Goal: Task Accomplishment & Management: Manage account settings

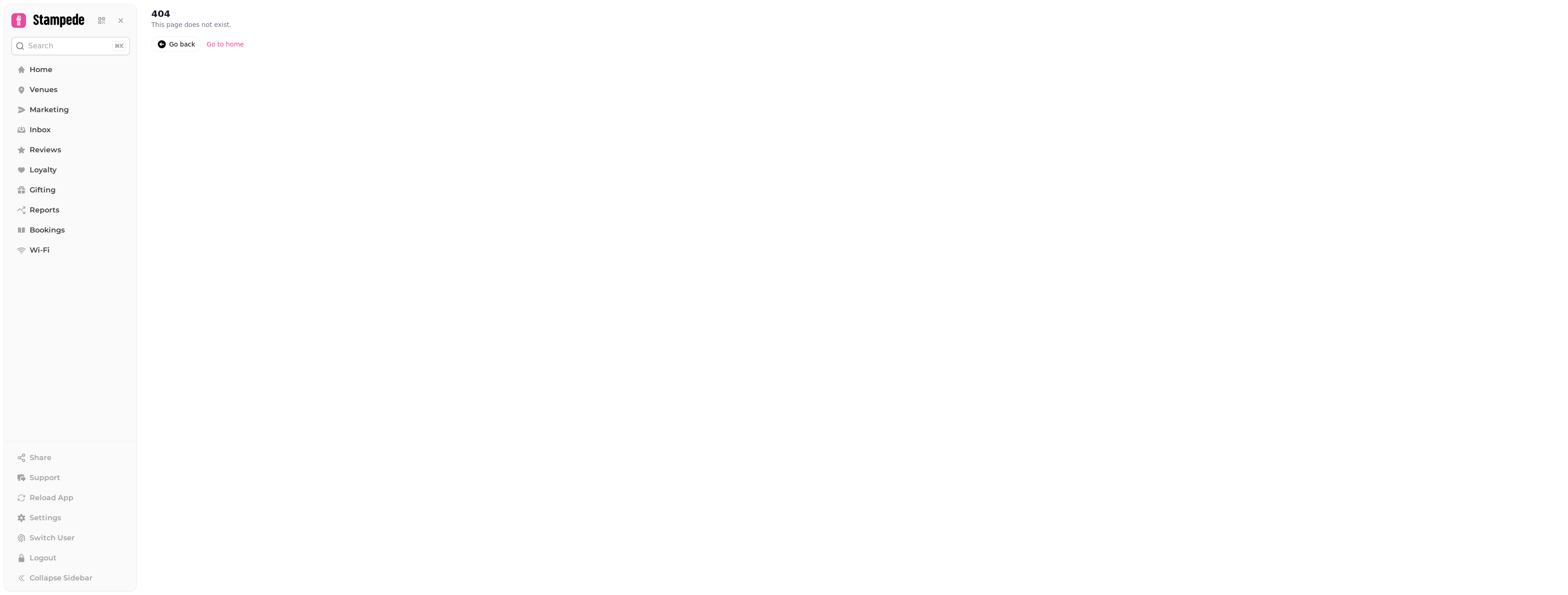
click at [27, 17] on div at bounding box center [48, 20] width 73 height 15
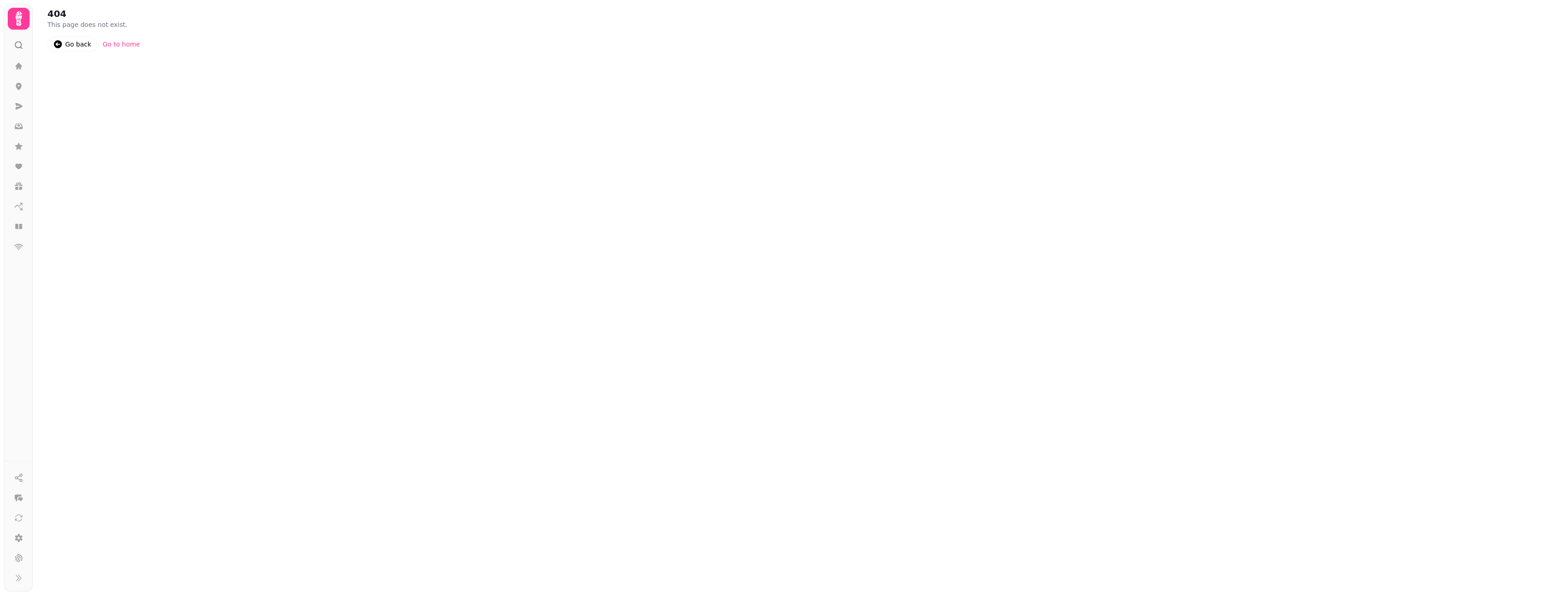
click at [23, 19] on icon at bounding box center [19, 19] width 18 height 18
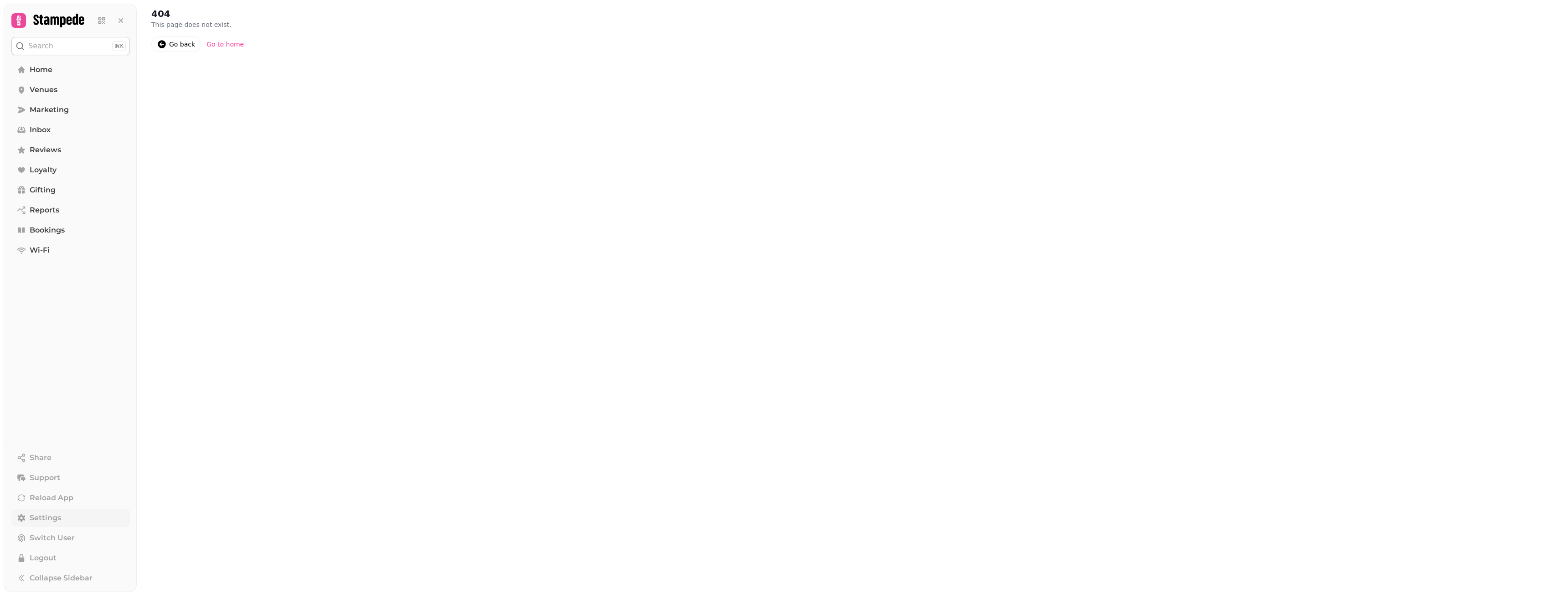
click at [38, 510] on link "Settings" at bounding box center [71, 517] width 119 height 18
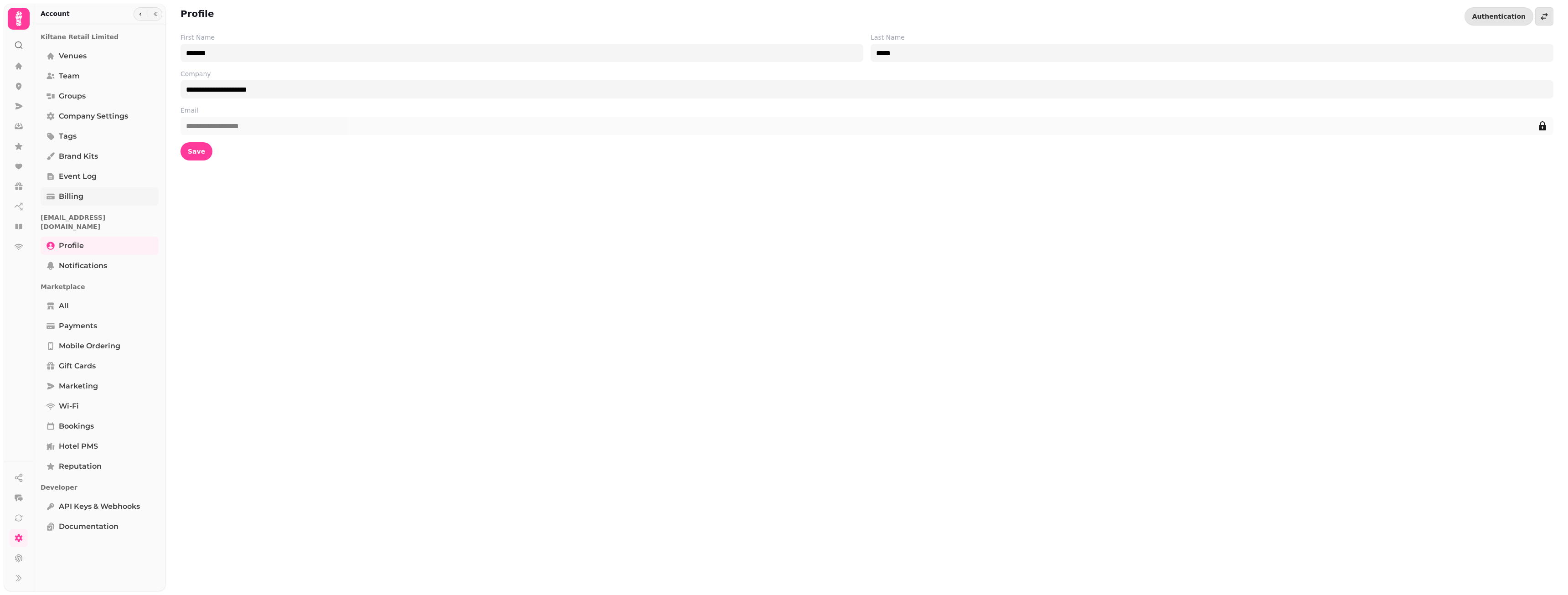
click at [81, 196] on span "Billing" at bounding box center [71, 196] width 25 height 11
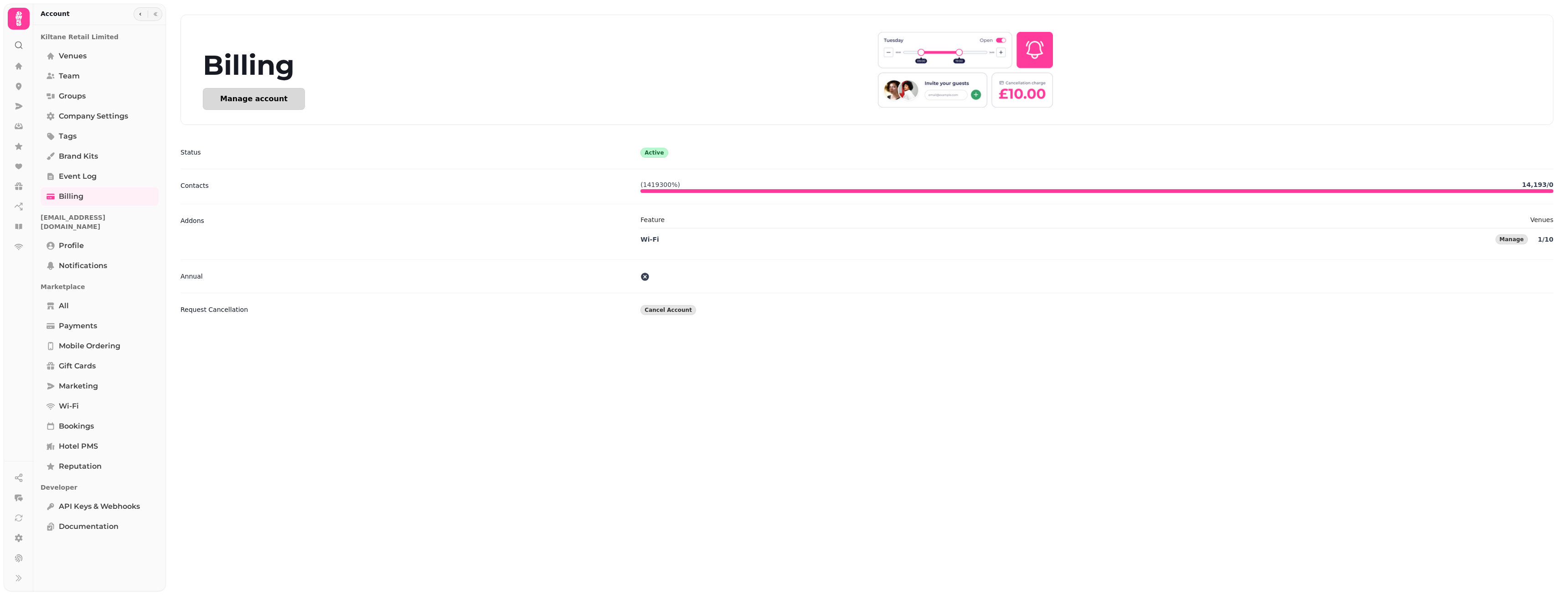
click at [278, 101] on div "Manage account" at bounding box center [254, 98] width 67 height 7
